Goal: Navigation & Orientation: Find specific page/section

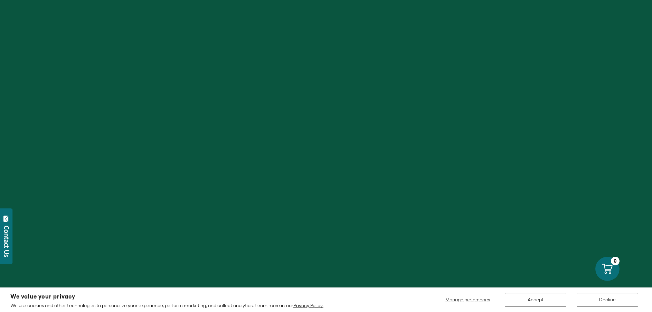
scroll to position [242, 0]
click at [7, 247] on div "Contact Us" at bounding box center [6, 241] width 7 height 31
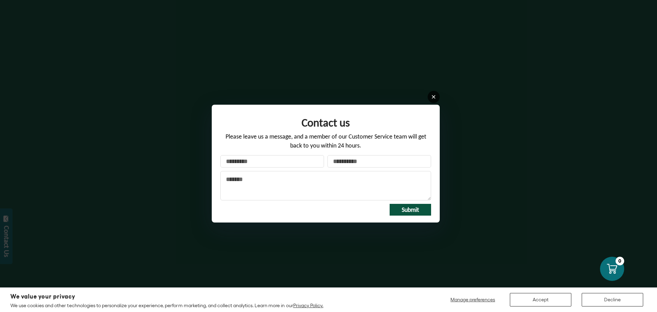
click at [432, 97] on icon at bounding box center [433, 96] width 5 height 5
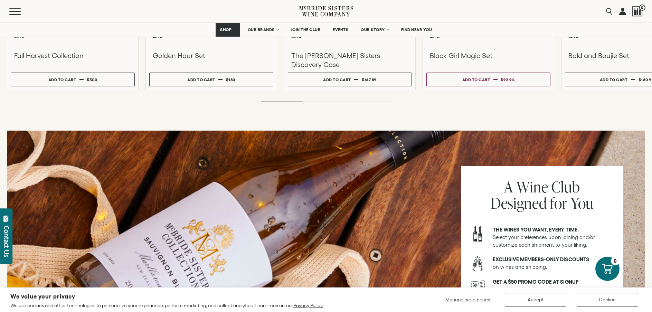
scroll to position [795, 0]
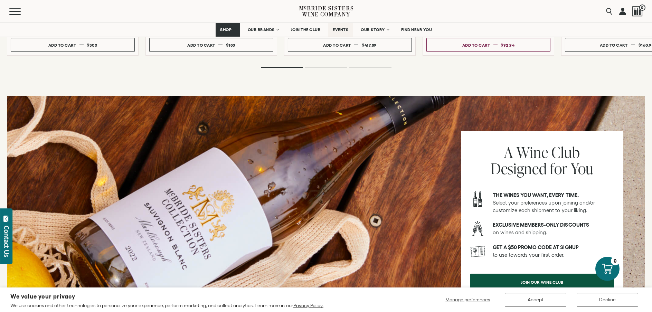
click at [343, 33] on link "EVENTS" at bounding box center [340, 30] width 25 height 14
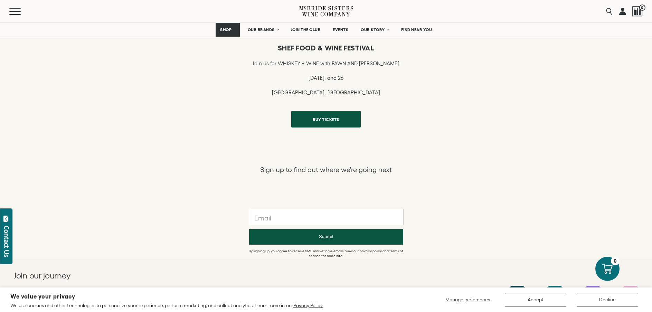
scroll to position [544, 0]
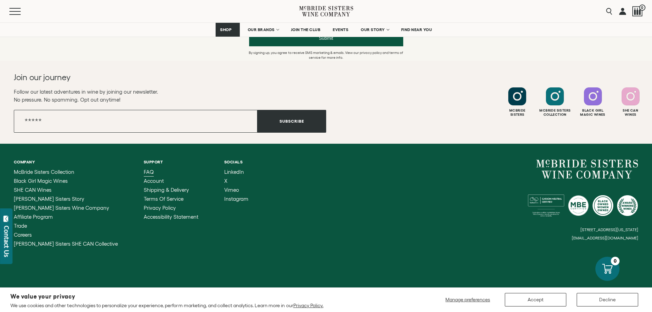
click at [144, 172] on span "FAQ" at bounding box center [149, 172] width 10 height 6
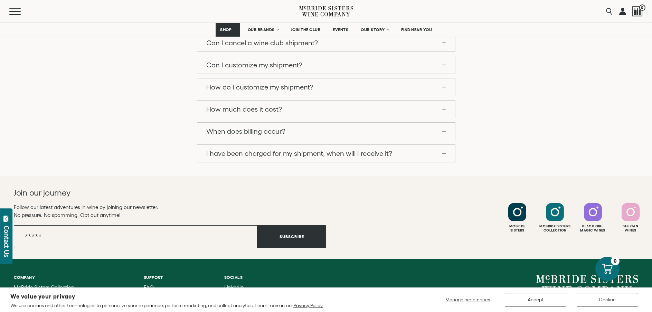
scroll to position [708, 0]
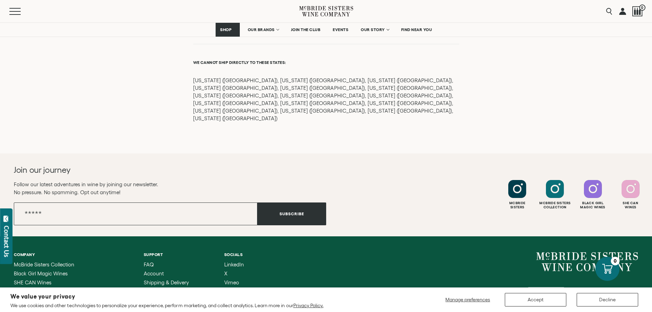
scroll to position [976, 0]
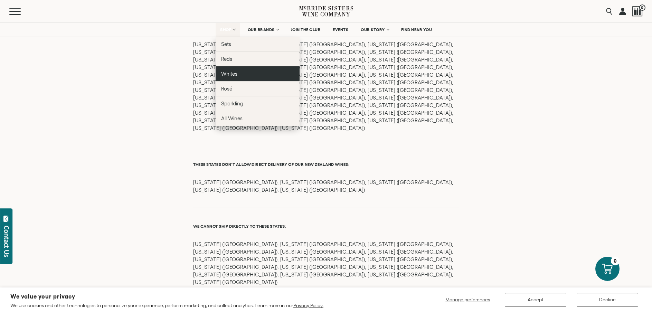
scroll to position [700, 0]
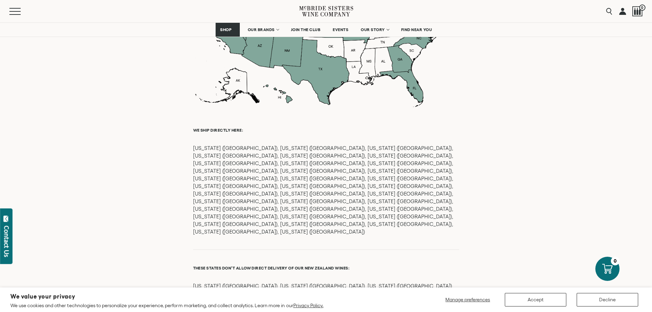
click at [341, 14] on icon at bounding box center [326, 11] width 54 height 20
